Goal: Information Seeking & Learning: Check status

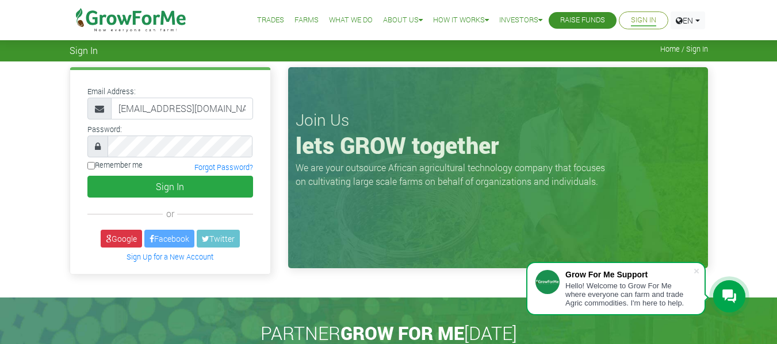
click at [208, 102] on input "233246579225@growforme.com" at bounding box center [182, 109] width 142 height 22
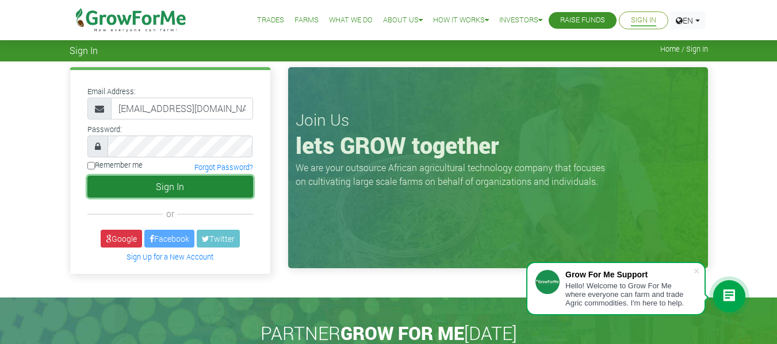
click at [144, 189] on button "Sign In" at bounding box center [170, 187] width 166 height 22
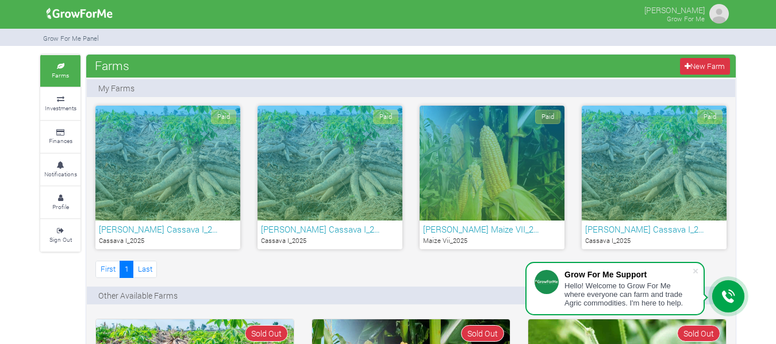
click at [216, 173] on div "Paid" at bounding box center [167, 163] width 145 height 115
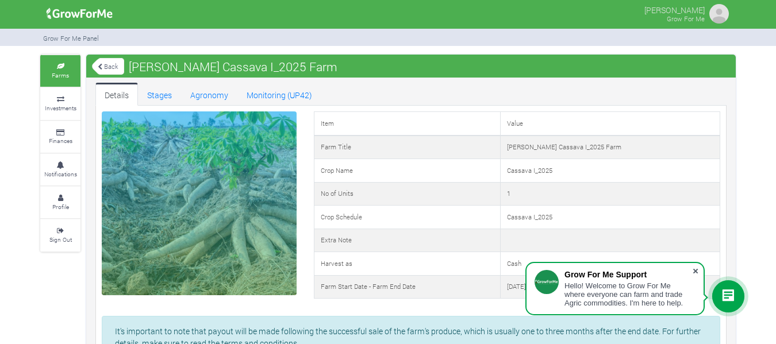
click at [694, 271] on span at bounding box center [695, 271] width 11 height 11
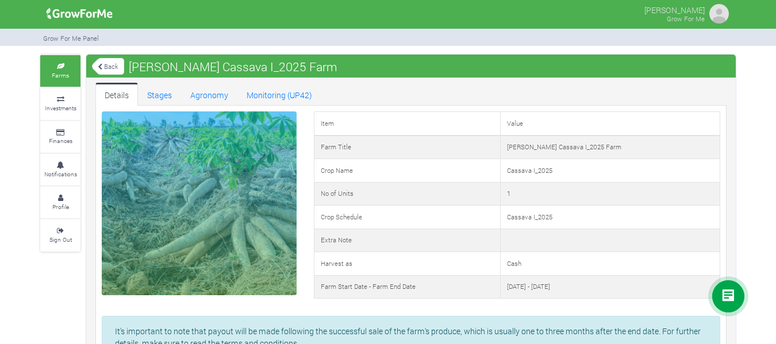
click at [102, 68] on icon at bounding box center [100, 67] width 5 height 6
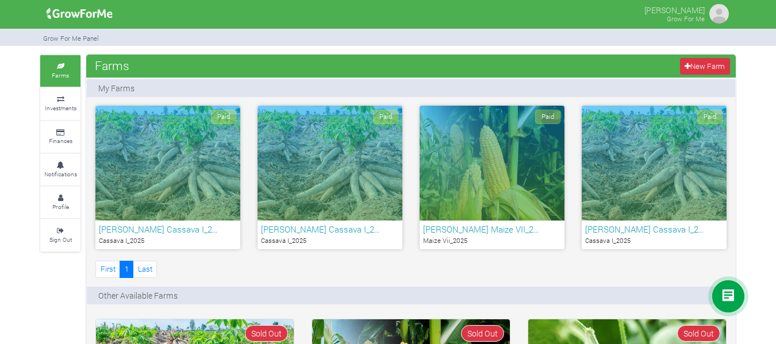
click at [337, 156] on div "Paid" at bounding box center [330, 163] width 145 height 115
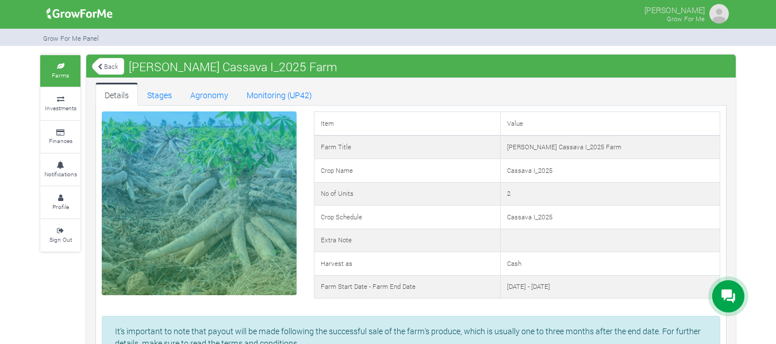
click at [104, 63] on link "Back" at bounding box center [108, 66] width 32 height 19
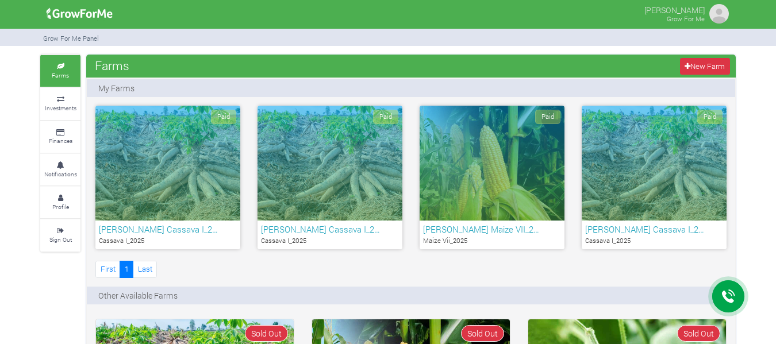
click at [465, 145] on div "Paid" at bounding box center [492, 163] width 145 height 115
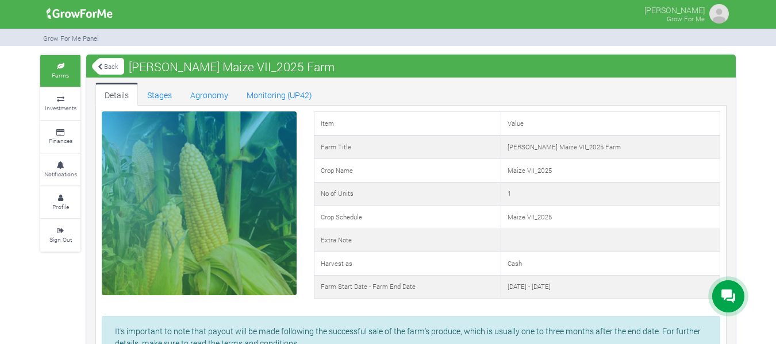
click at [113, 68] on link "Back" at bounding box center [108, 66] width 32 height 19
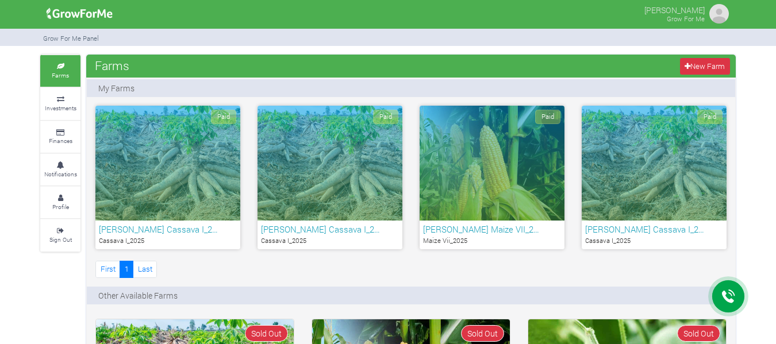
click at [639, 166] on div "Paid" at bounding box center [654, 163] width 145 height 115
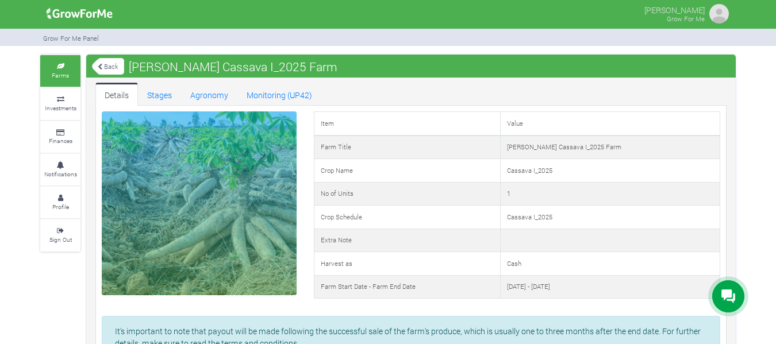
click at [100, 63] on link "Back" at bounding box center [108, 66] width 32 height 19
